Goal: Task Accomplishment & Management: Manage account settings

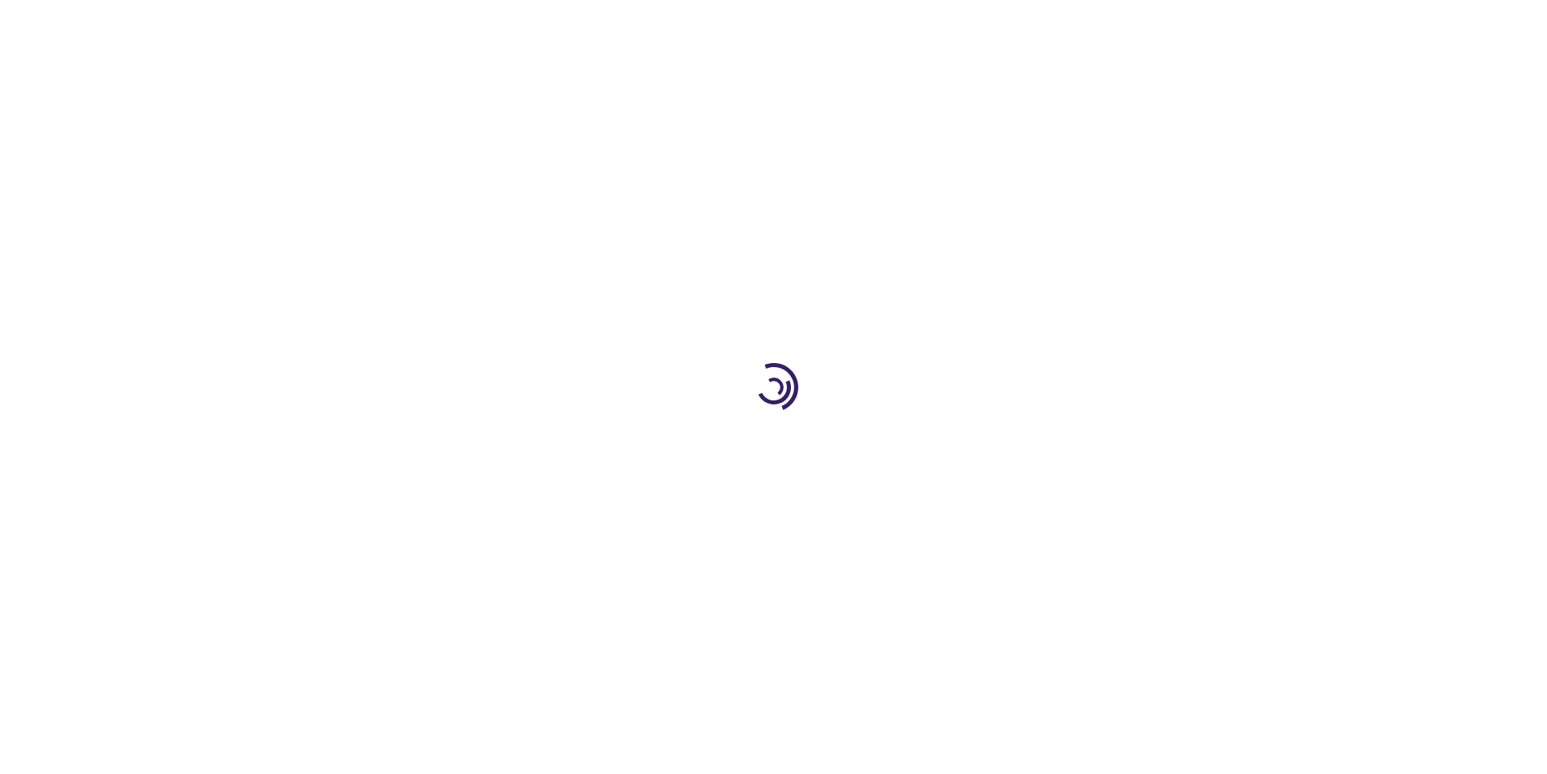
type input "1"
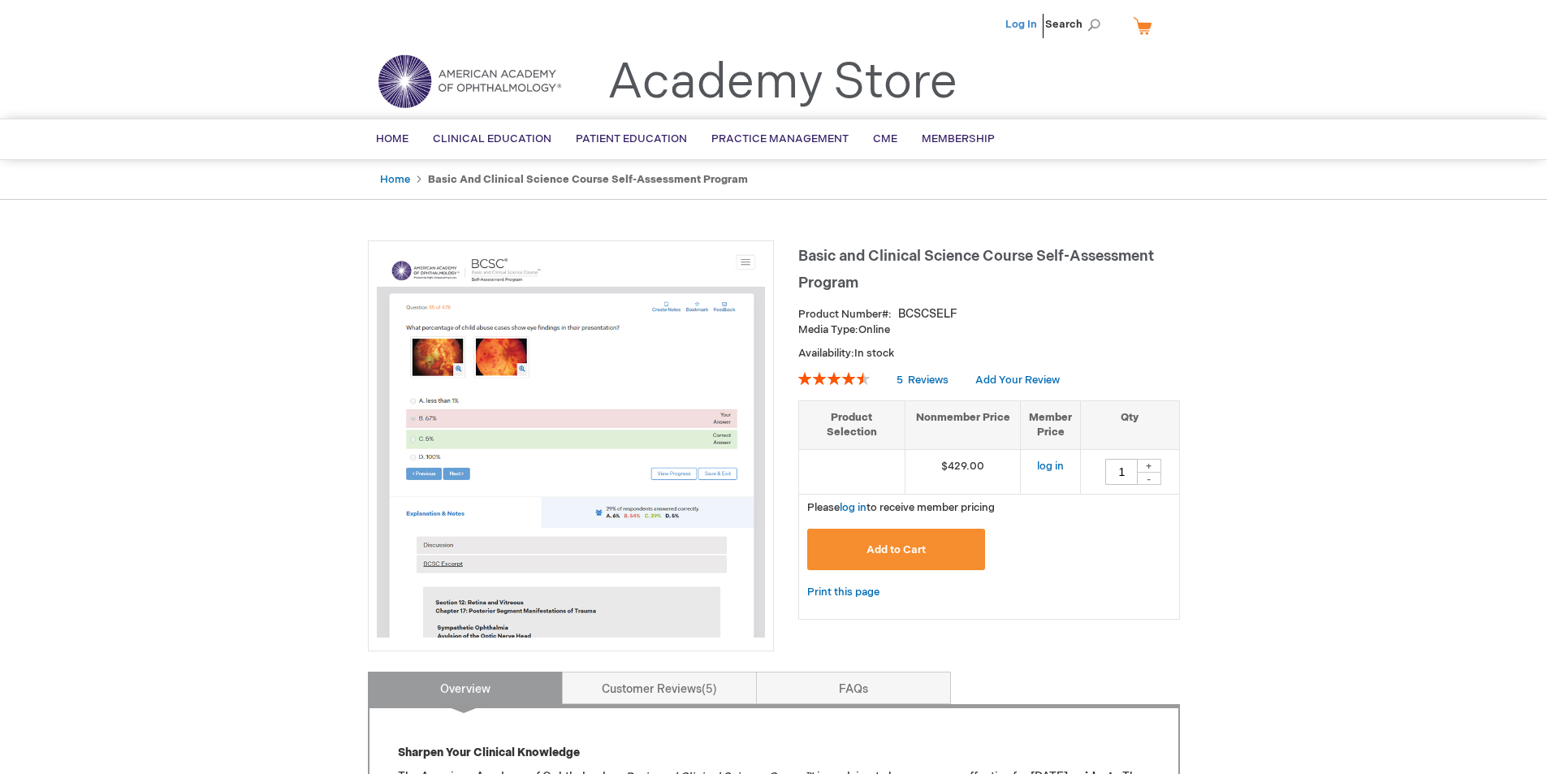
click at [1035, 24] on link "Log In" at bounding box center [1021, 24] width 32 height 13
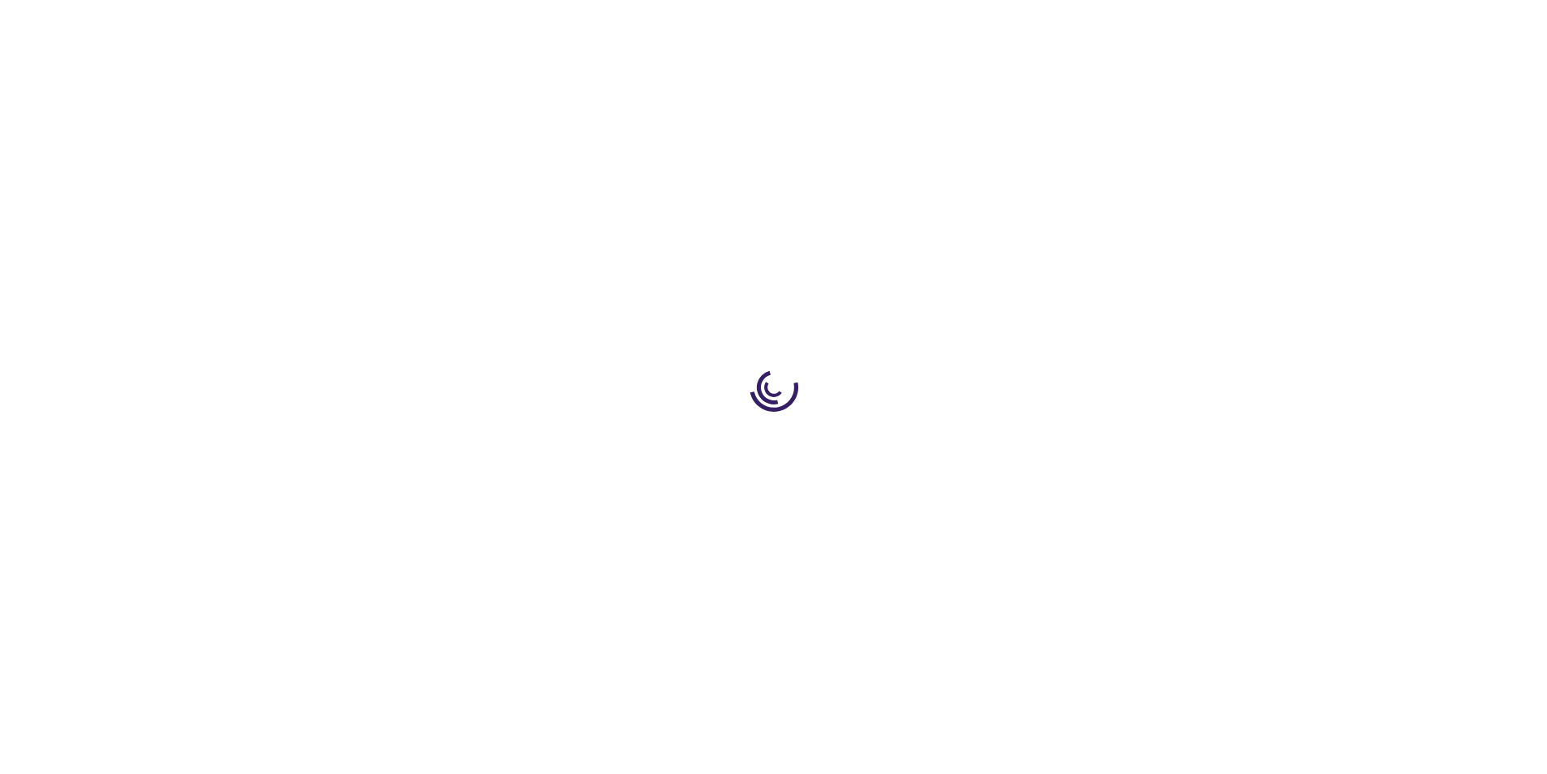
type input "1"
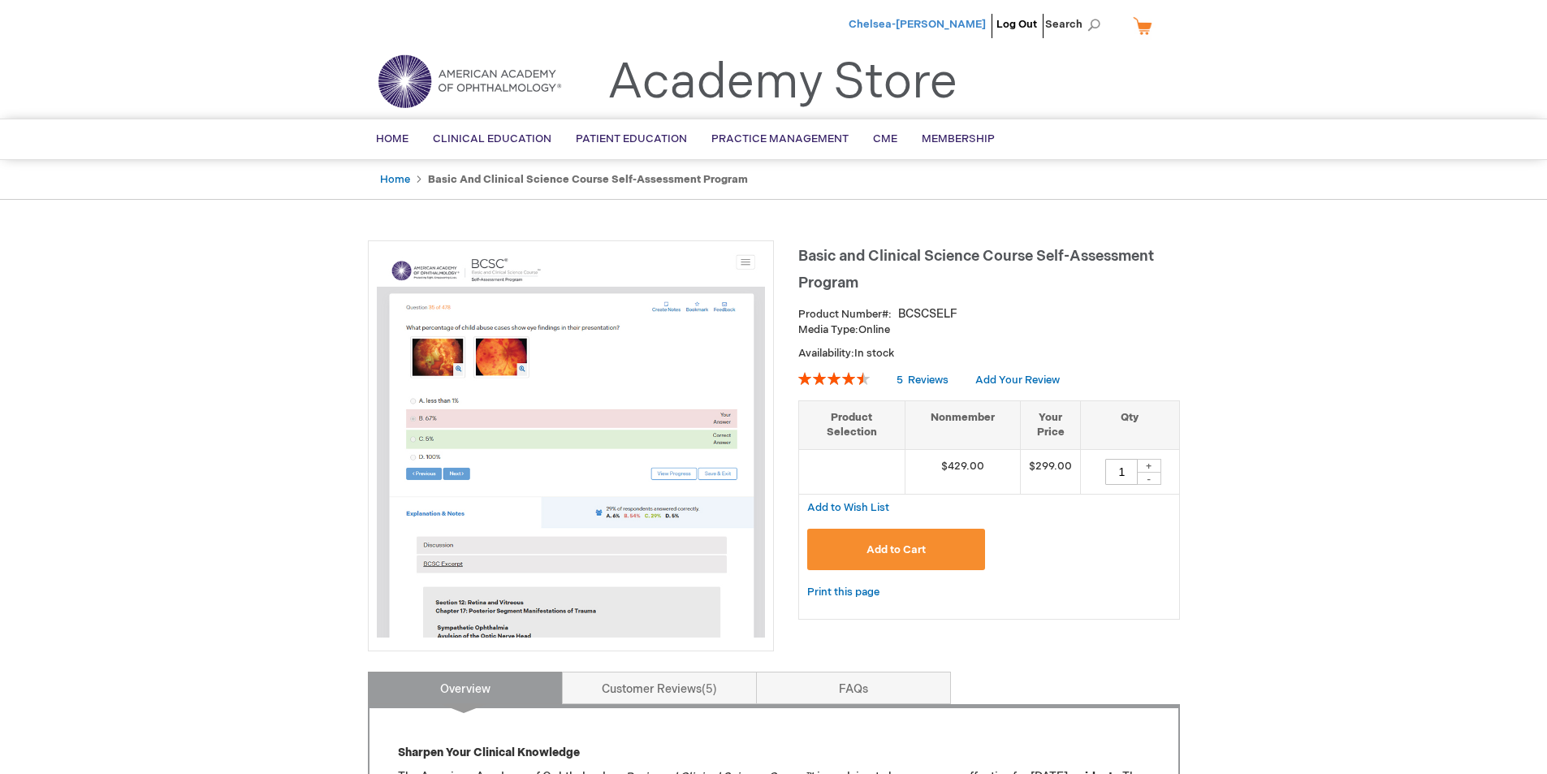
click at [927, 28] on span "Chelsea-[PERSON_NAME]" at bounding box center [917, 24] width 137 height 13
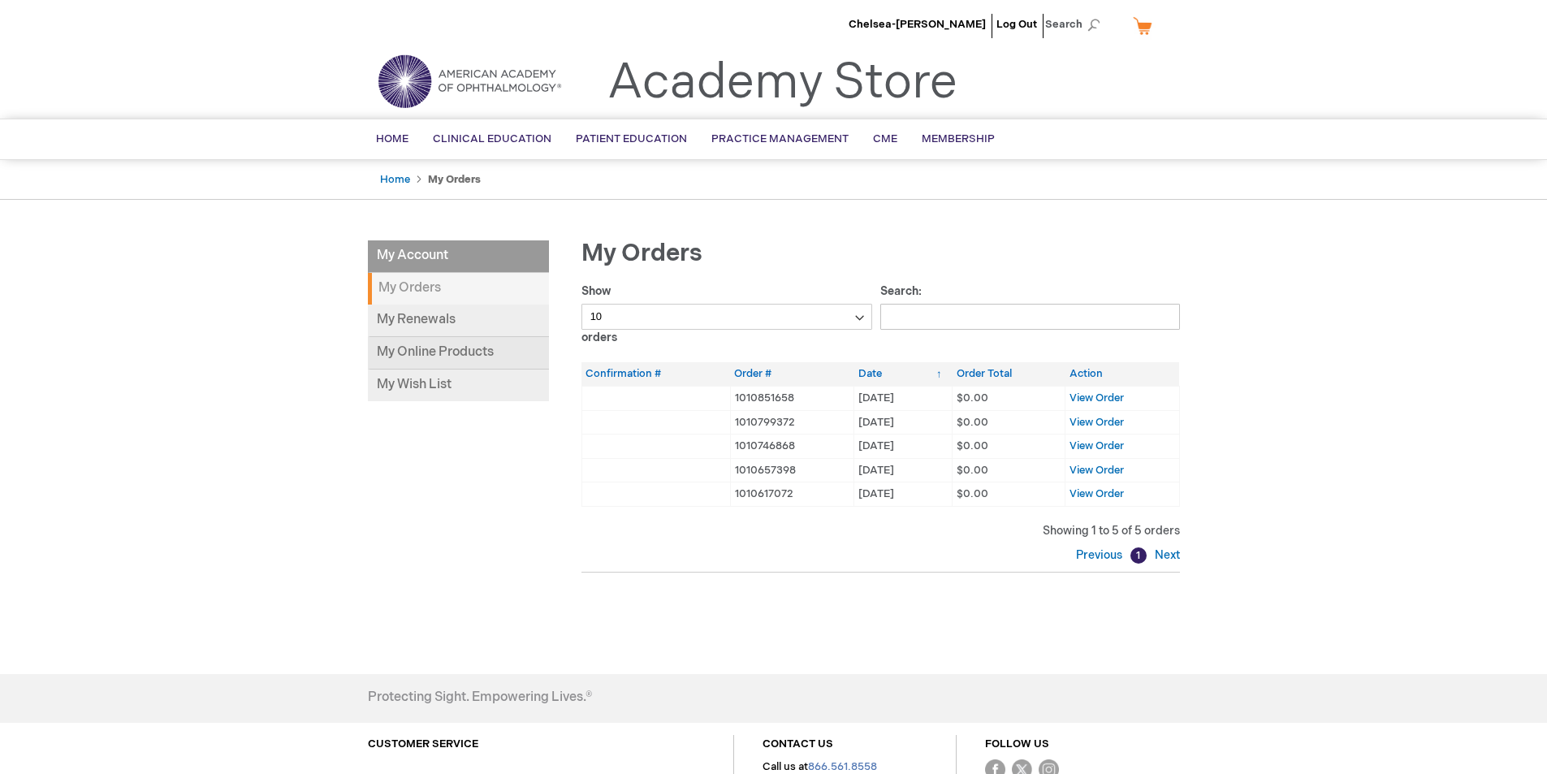
click at [458, 348] on link "My Online Products" at bounding box center [458, 353] width 181 height 32
